Goal: Task Accomplishment & Management: Manage account settings

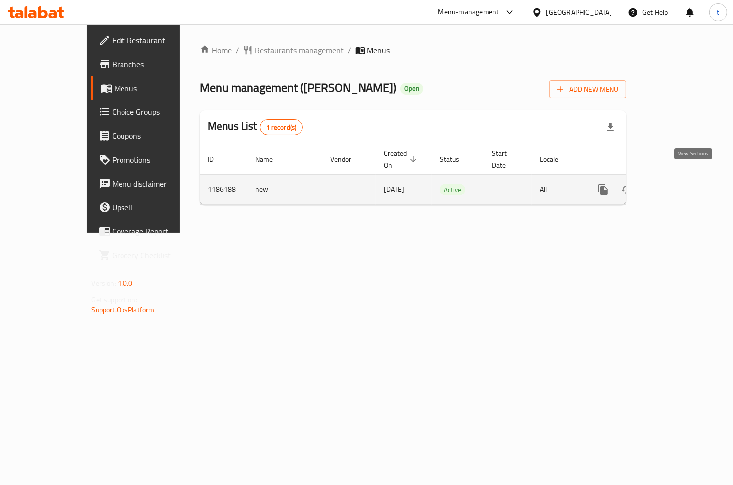
click at [681, 184] on icon "enhanced table" at bounding box center [675, 190] width 12 height 12
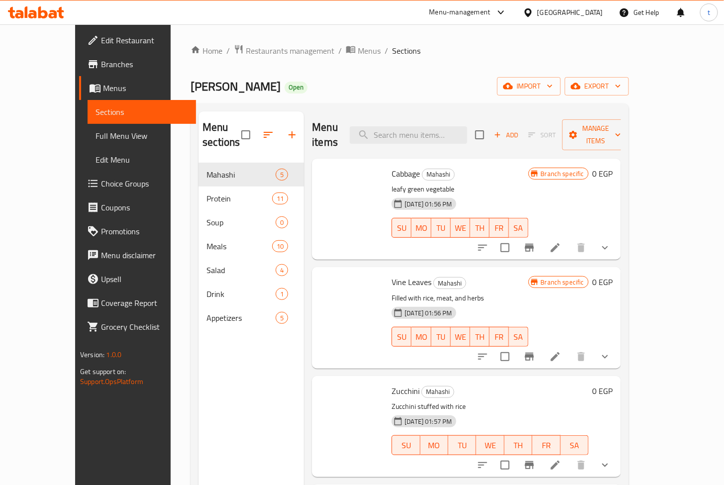
click at [96, 165] on span "Edit Menu" at bounding box center [142, 160] width 93 height 12
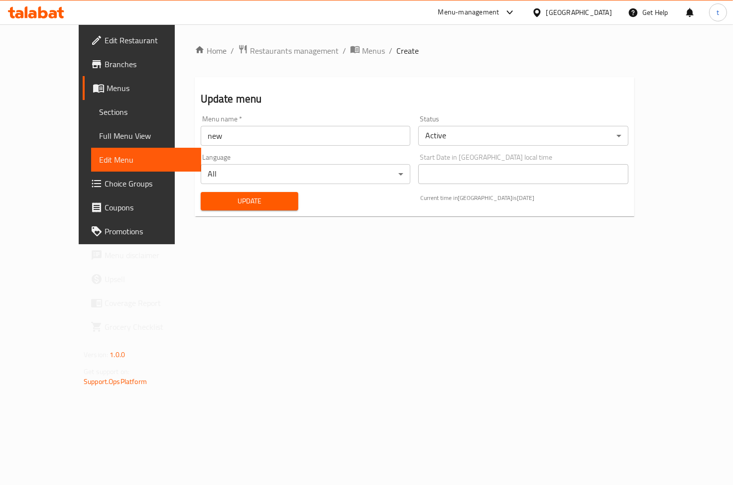
click at [105, 181] on span "Choice Groups" at bounding box center [149, 184] width 89 height 12
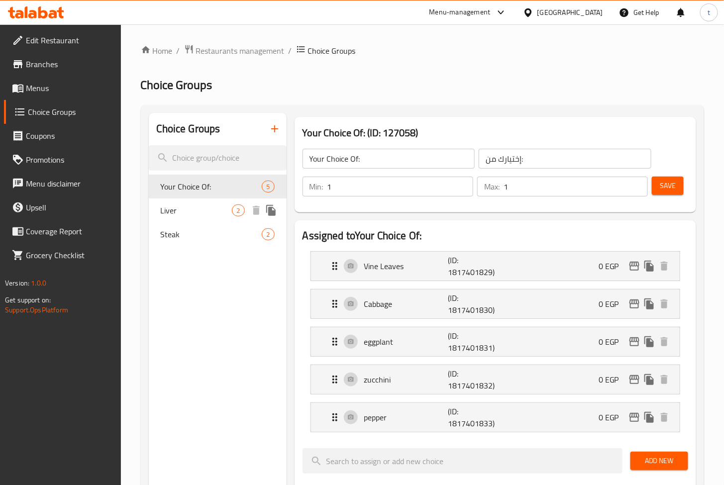
click at [201, 208] on span "Liver" at bounding box center [197, 211] width 72 height 12
type input "Liver"
type input "كبده"
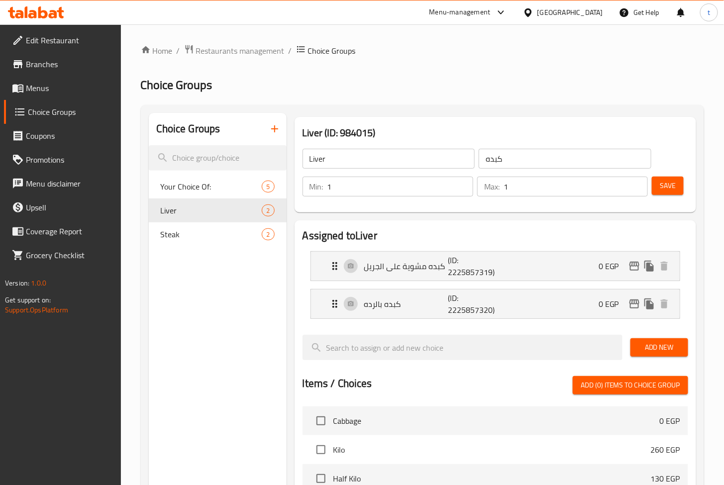
click at [461, 96] on div "Home / Restaurants management / Choice Groups Choice Groups Choice Groups Your …" at bounding box center [423, 413] width 564 height 739
click at [245, 53] on span "Restaurants management" at bounding box center [240, 51] width 89 height 12
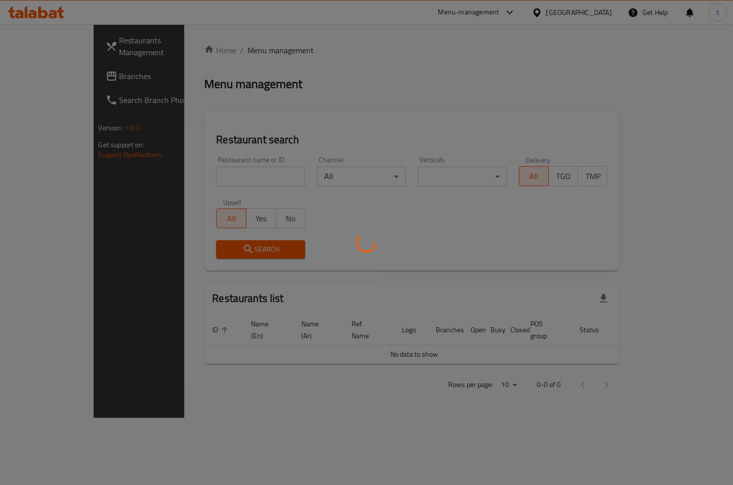
click at [77, 64] on div at bounding box center [366, 242] width 733 height 485
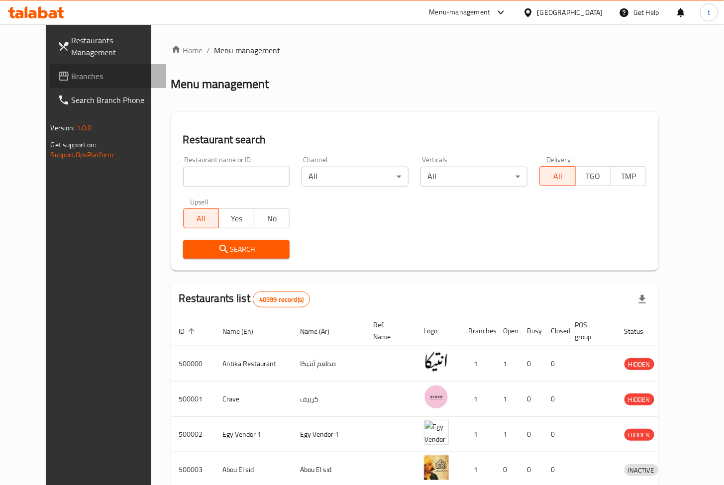
drag, startPoint x: 38, startPoint y: 68, endPoint x: 63, endPoint y: 81, distance: 28.1
click at [50, 68] on link "Branches" at bounding box center [108, 76] width 117 height 24
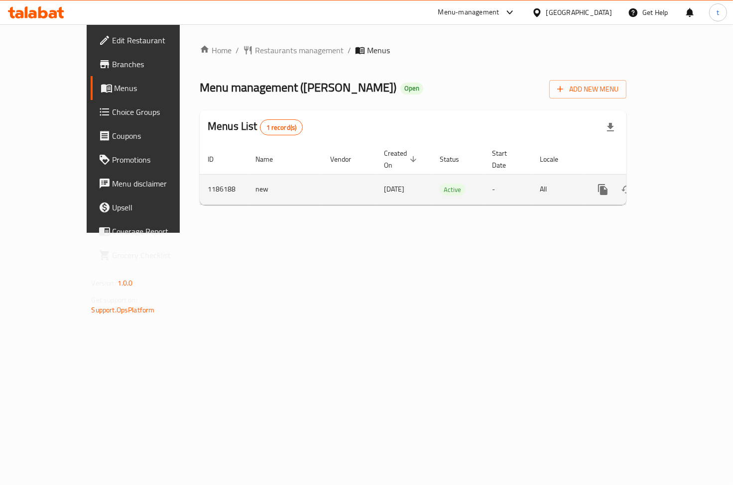
click at [681, 184] on icon "enhanced table" at bounding box center [675, 190] width 12 height 12
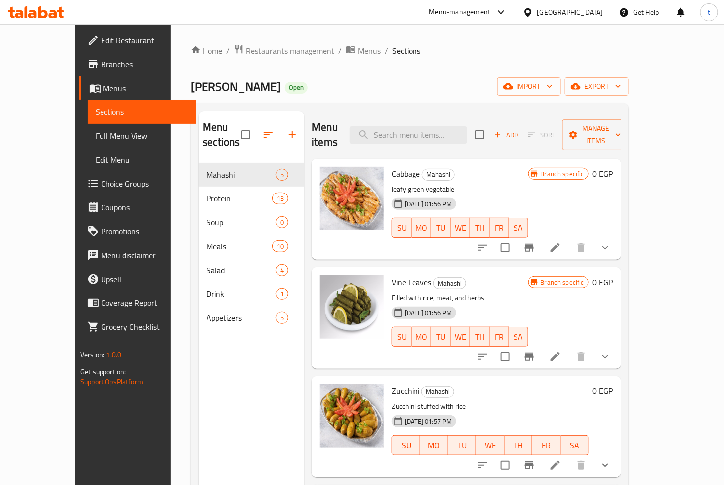
click at [427, 116] on div "Menu items Add Sort Manage items" at bounding box center [466, 135] width 309 height 47
click at [430, 126] on input "search" at bounding box center [408, 134] width 117 height 17
paste input "Beef Steak – Grilled Or Charcoal-grilled"
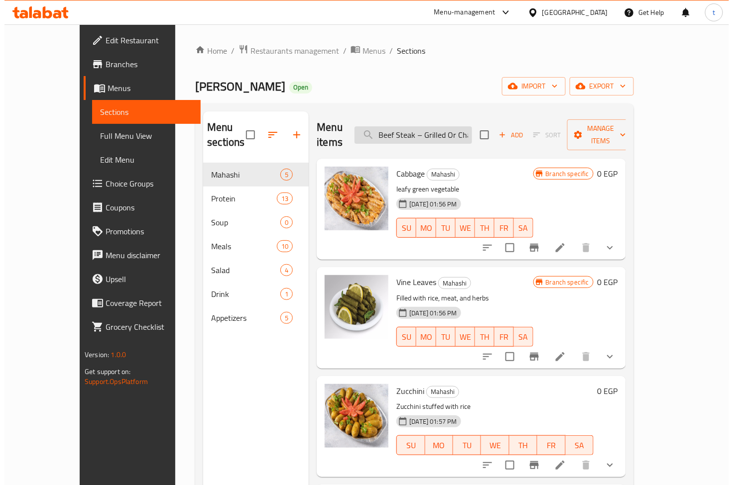
scroll to position [0, 41]
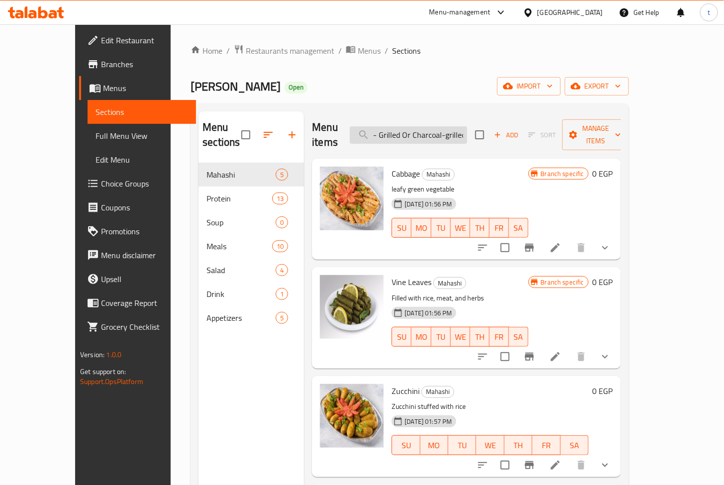
type input "Beef Steak – Grilled Or Charcoal-grilled"
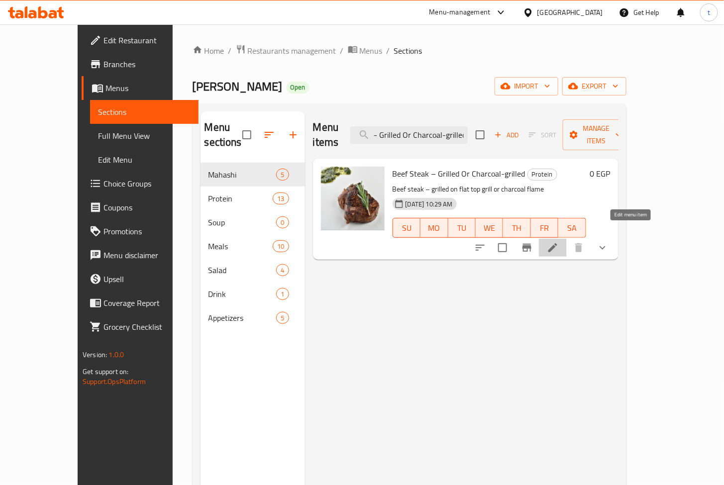
click at [559, 242] on icon at bounding box center [553, 248] width 12 height 12
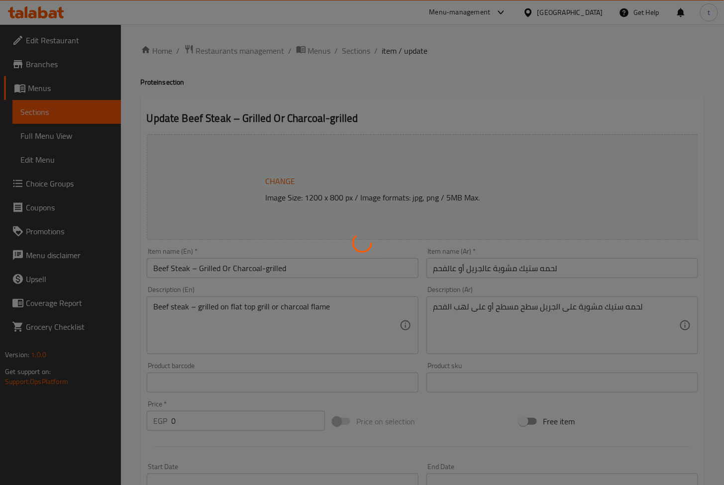
type input "ستيك"
type input "1"
type input "ستيك"
type input "1"
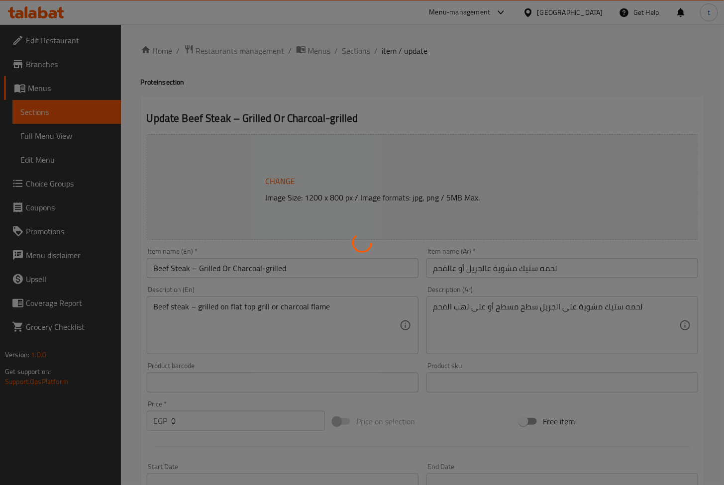
type input "1"
type input "ستيك"
type input "1"
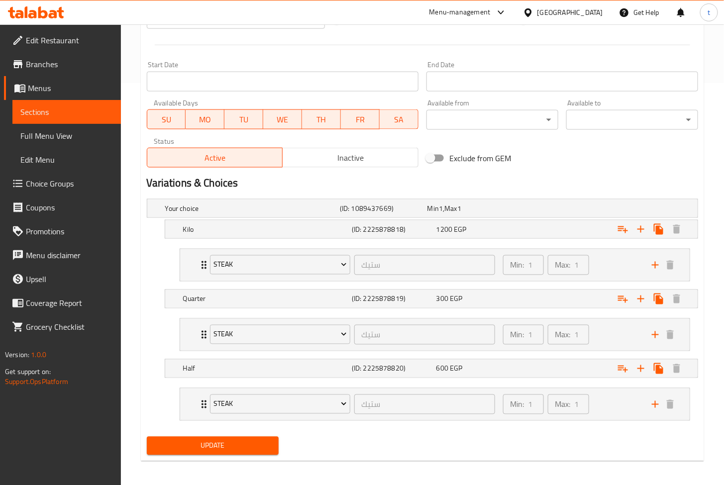
scroll to position [406, 0]
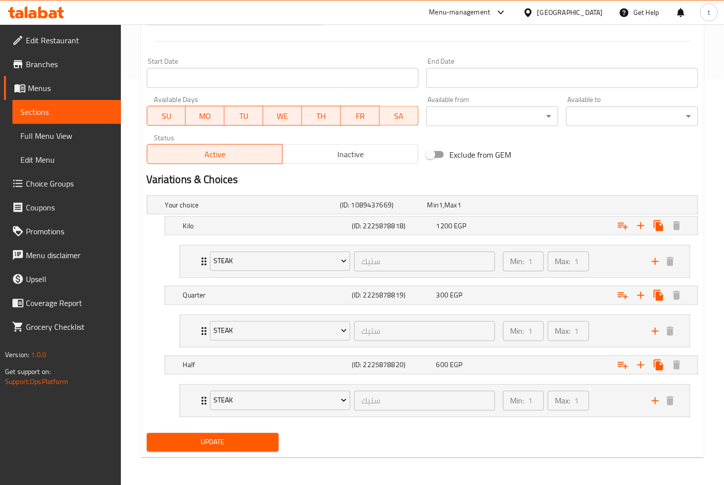
click at [546, 175] on h2 "Variations & Choices" at bounding box center [423, 179] width 552 height 15
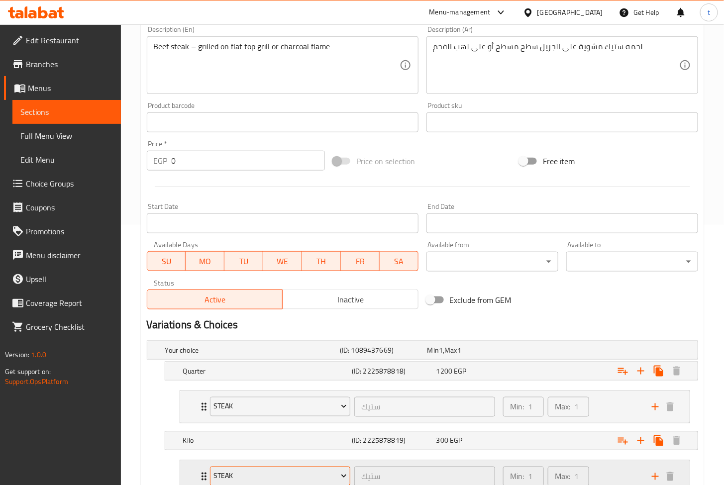
scroll to position [406, 0]
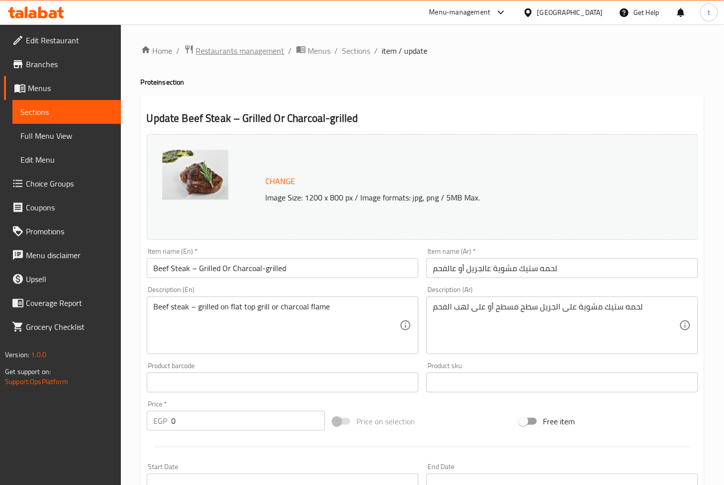
click at [249, 45] on span "Restaurants management" at bounding box center [240, 51] width 89 height 12
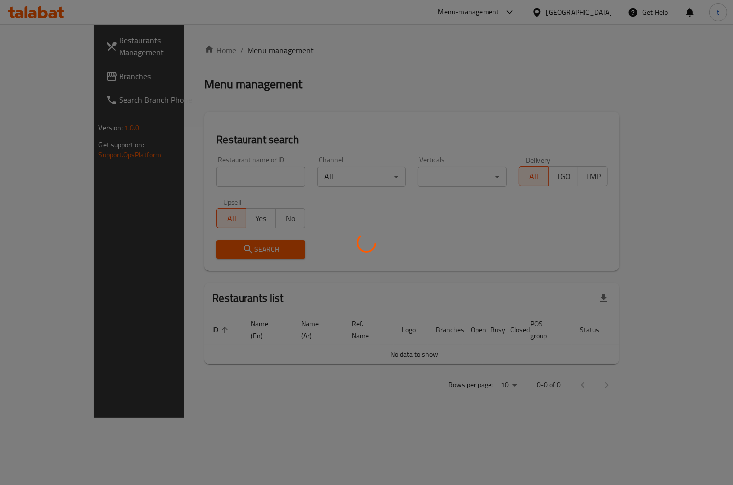
click at [50, 61] on div at bounding box center [366, 242] width 733 height 485
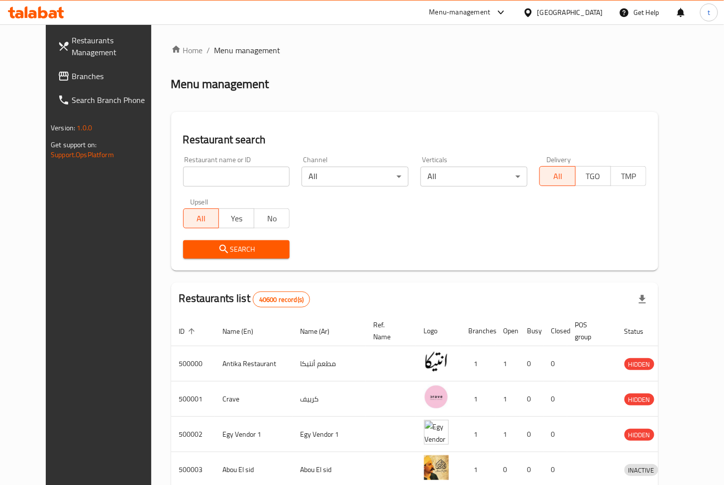
click at [46, 66] on div "Restaurants Management Branches Search Branch Phone Version: 1.0.0 Get support …" at bounding box center [362, 388] width 633 height 729
